Goal: Task Accomplishment & Management: Use online tool/utility

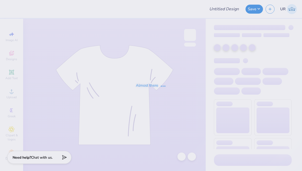
type input "Merch for the wellness society at scared heart uni"
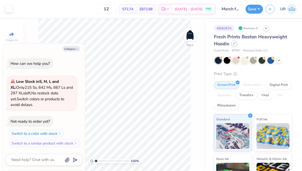
click at [234, 42] on icon at bounding box center [234, 43] width 3 height 3
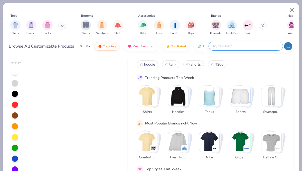
click at [263, 45] on input "text" at bounding box center [245, 46] width 67 height 6
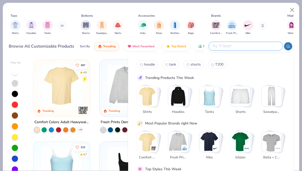
type textarea "x"
paste input "18500"
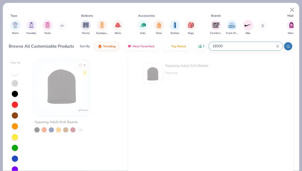
drag, startPoint x: 226, startPoint y: 46, endPoint x: 212, endPoint y: 46, distance: 13.4
click at [212, 46] on input "18500" at bounding box center [244, 46] width 64 height 6
drag, startPoint x: 217, startPoint y: 46, endPoint x: 207, endPoint y: 46, distance: 10.0
click at [207, 46] on div "Browse All Customizable Products Sort By Trending Most Favorited Top Rated Pric…" at bounding box center [151, 46] width 285 height 14
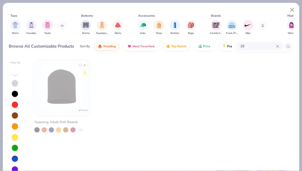
type input "1"
type input "G500"
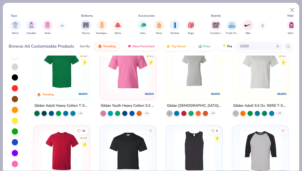
click at [278, 45] on icon at bounding box center [277, 46] width 3 height 3
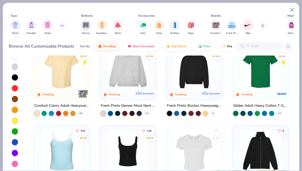
click at [261, 23] on button at bounding box center [263, 26] width 8 height 8
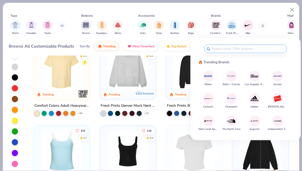
click at [211, 78] on img at bounding box center [207, 75] width 9 height 9
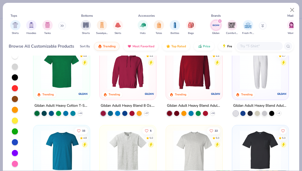
scroll to position [6, 0]
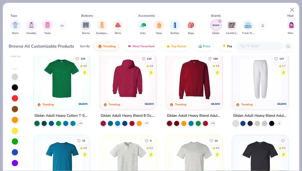
click at [105, 76] on img at bounding box center [81, 78] width 46 height 41
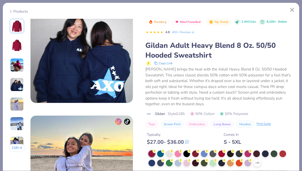
scroll to position [369, 0]
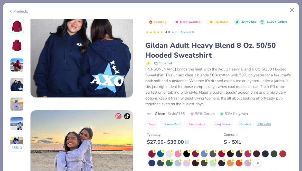
click at [0, 0] on icon at bounding box center [0, 0] width 0 height 0
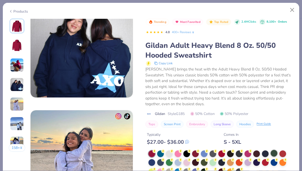
scroll to position [487, 0]
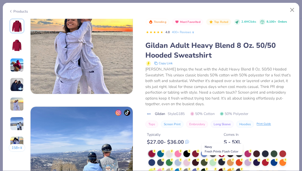
click at [220, 163] on div at bounding box center [221, 161] width 7 height 7
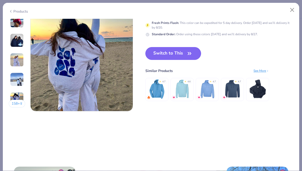
scroll to position [715, 0]
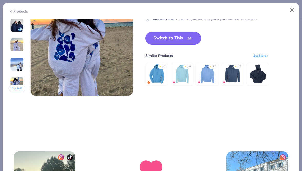
click at [181, 42] on button "Switch to This" at bounding box center [173, 38] width 56 height 13
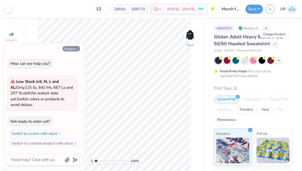
click at [78, 48] on icon "button" at bounding box center [76, 48] width 3 height 3
type textarea "x"
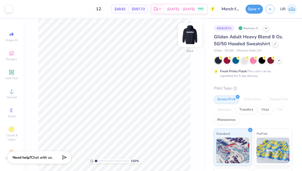
click at [185, 35] on img at bounding box center [190, 35] width 21 height 21
click at [185, 35] on img at bounding box center [190, 35] width 10 height 10
click at [191, 38] on img at bounding box center [190, 35] width 21 height 21
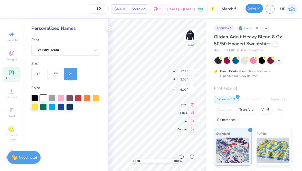
click at [256, 10] on button "Save" at bounding box center [253, 8] width 17 height 9
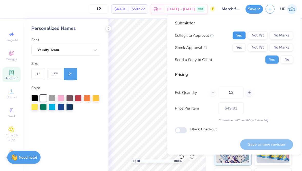
click at [242, 35] on button "Yes" at bounding box center [238, 35] width 13 height 8
click at [282, 44] on button "No Marks" at bounding box center [280, 47] width 23 height 8
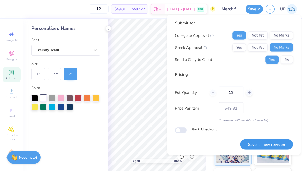
click at [261, 142] on button "Save as new revision" at bounding box center [266, 144] width 53 height 11
type input "– –"
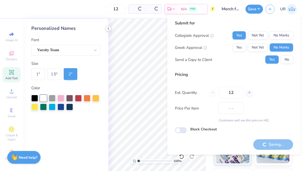
click at [109, 28] on icon at bounding box center [108, 28] width 4 height 4
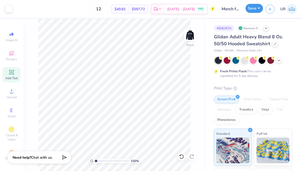
click at [252, 9] on button "Save" at bounding box center [253, 8] width 17 height 9
click at [267, 27] on icon at bounding box center [266, 28] width 4 height 4
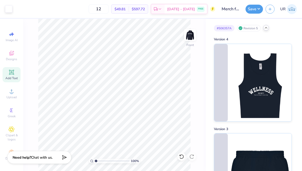
click at [266, 29] on icon at bounding box center [266, 28] width 4 height 4
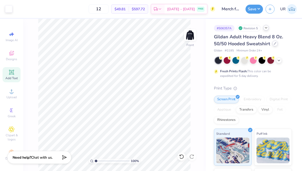
click at [275, 44] on icon at bounding box center [274, 43] width 3 height 3
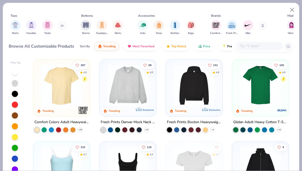
click at [249, 46] on input "text" at bounding box center [259, 46] width 40 height 6
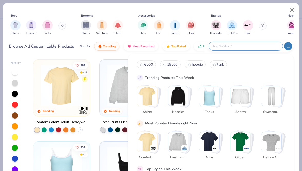
paste input "P170"
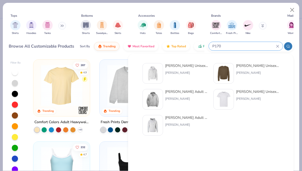
type input "P170"
click at [185, 72] on div "[PERSON_NAME]" at bounding box center [186, 72] width 43 height 5
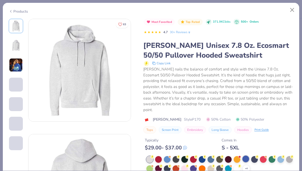
click at [248, 158] on div at bounding box center [245, 158] width 7 height 7
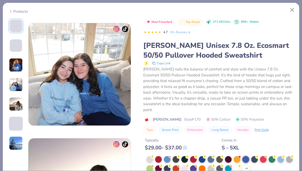
scroll to position [360, 0]
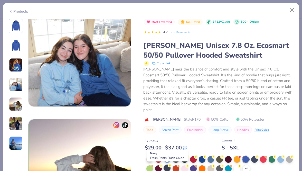
click at [167, 170] on div at bounding box center [167, 167] width 7 height 7
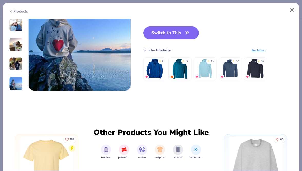
scroll to position [704, 0]
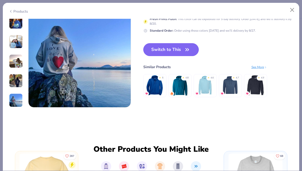
click at [179, 52] on button "Switch to This" at bounding box center [171, 49] width 56 height 13
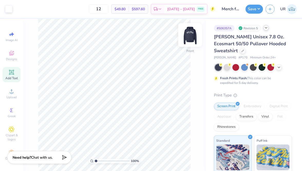
click at [193, 33] on img at bounding box center [190, 35] width 21 height 21
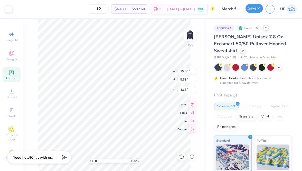
click at [256, 7] on button "Save" at bounding box center [253, 8] width 17 height 9
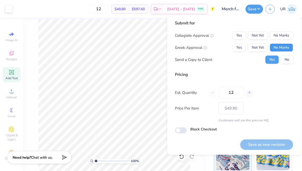
click at [283, 49] on button "No Marks" at bounding box center [280, 47] width 23 height 8
click at [276, 36] on button "No Marks" at bounding box center [280, 35] width 23 height 8
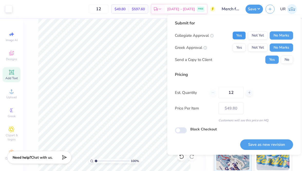
click at [242, 35] on button "Yes" at bounding box center [238, 35] width 13 height 8
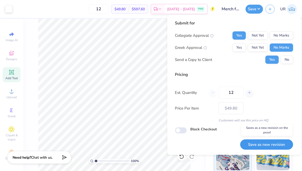
click at [273, 140] on button "Save as new revision" at bounding box center [266, 144] width 53 height 11
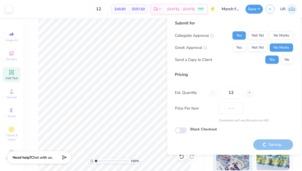
type input "$49.80"
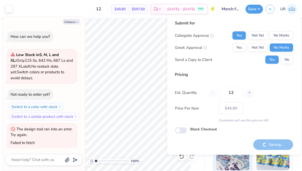
scroll to position [1, 0]
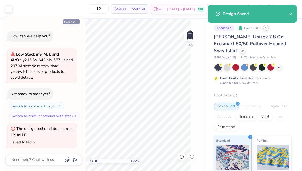
click at [77, 21] on icon "button" at bounding box center [76, 22] width 3 height 3
type textarea "x"
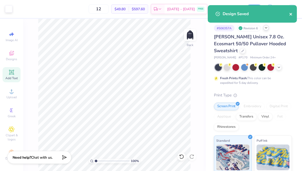
click at [291, 14] on icon "close" at bounding box center [291, 14] width 4 height 4
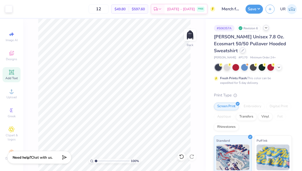
click at [240, 52] on div at bounding box center [243, 50] width 6 height 6
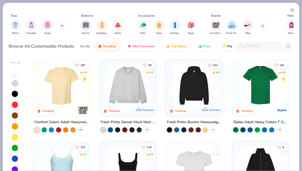
click at [249, 44] on input "text" at bounding box center [259, 46] width 40 height 6
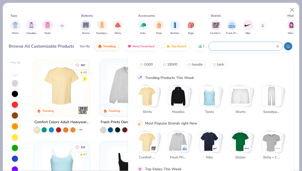
paste input "LS18002"
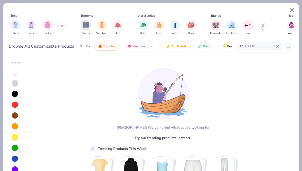
drag, startPoint x: 263, startPoint y: 45, endPoint x: 214, endPoint y: 44, distance: 49.0
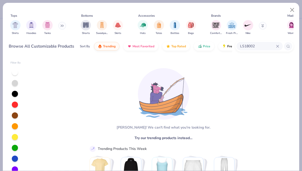
click at [214, 44] on div "Browse All Customizable Products Sort By Trending Most Favorited Top Rated Pric…" at bounding box center [151, 46] width 285 height 14
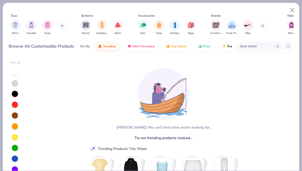
type input "lane seven"
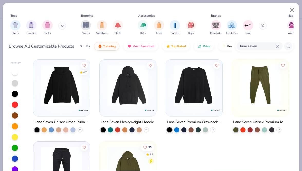
click at [74, 91] on img at bounding box center [61, 85] width 46 height 41
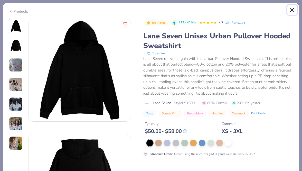
click at [294, 7] on button "Close" at bounding box center [292, 10] width 10 height 10
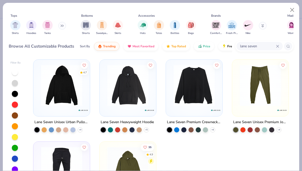
click at [122, 85] on img at bounding box center [128, 85] width 46 height 41
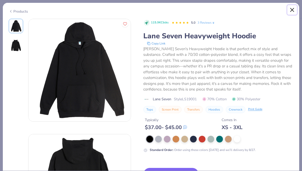
click at [292, 13] on button "Close" at bounding box center [292, 10] width 10 height 10
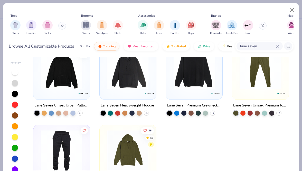
scroll to position [35, 0]
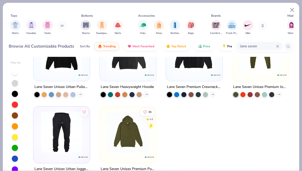
click at [126, 120] on img at bounding box center [128, 131] width 46 height 41
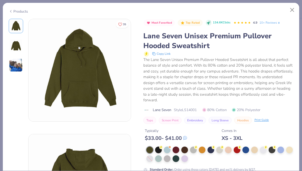
scroll to position [142, 0]
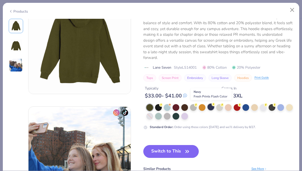
click at [211, 107] on div at bounding box center [210, 106] width 7 height 7
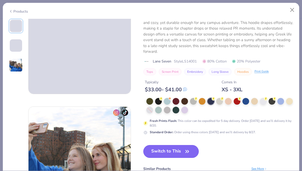
click at [169, 153] on button "Switch to This" at bounding box center [171, 151] width 56 height 13
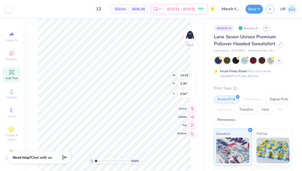
type input "3.00"
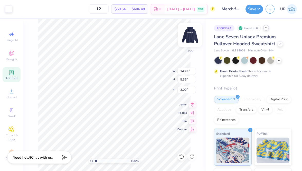
click at [194, 40] on img at bounding box center [190, 35] width 21 height 21
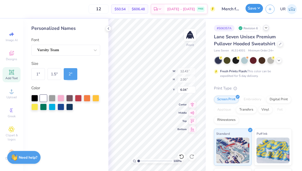
click at [257, 8] on button "Save" at bounding box center [253, 8] width 17 height 9
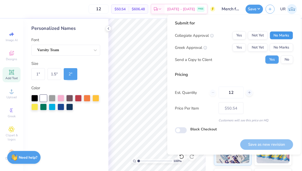
click at [276, 34] on button "No Marks" at bounding box center [280, 35] width 23 height 8
click at [276, 48] on button "No Marks" at bounding box center [280, 47] width 23 height 8
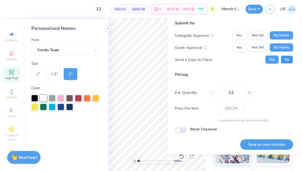
click at [287, 59] on button "No" at bounding box center [286, 59] width 12 height 8
click at [234, 36] on button "Yes" at bounding box center [238, 35] width 13 height 8
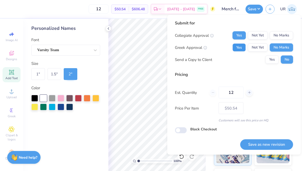
click at [239, 46] on button "Yes" at bounding box center [238, 47] width 13 height 8
click at [239, 38] on button "Yes" at bounding box center [238, 35] width 13 height 8
click at [271, 47] on button "No Marks" at bounding box center [280, 47] width 23 height 8
click at [262, 143] on button "Save as new revision" at bounding box center [266, 144] width 53 height 11
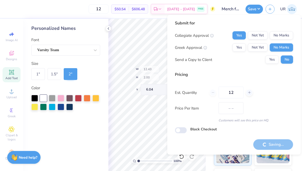
type input "$50.54"
